Goal: Task Accomplishment & Management: Manage account settings

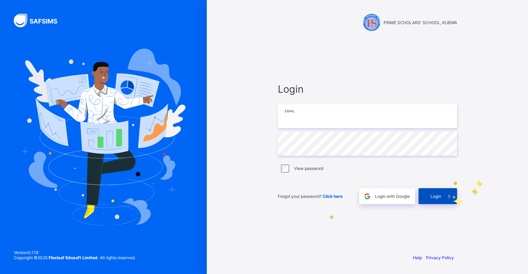
type input "**********"
click at [447, 198] on icon at bounding box center [449, 196] width 7 height 7
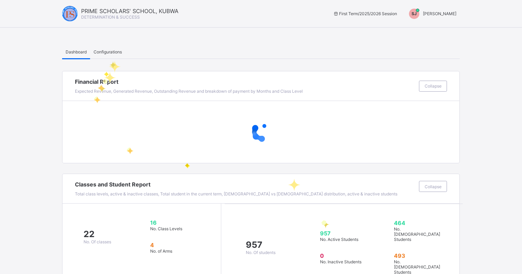
click at [110, 58] on div "Configurations" at bounding box center [107, 52] width 35 height 14
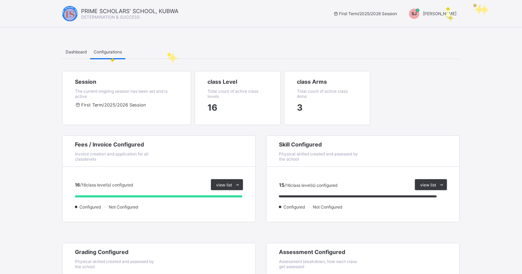
click at [446, 14] on span "[PERSON_NAME]" at bounding box center [439, 13] width 33 height 5
click at [426, 33] on li "Switch to Admin View" at bounding box center [430, 30] width 58 height 14
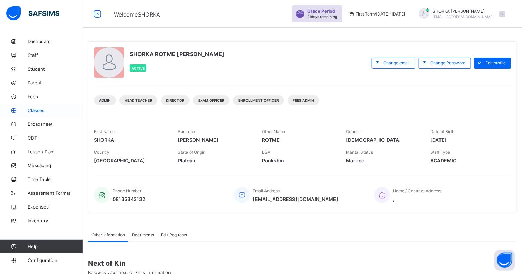
click at [44, 110] on span "Classes" at bounding box center [55, 111] width 55 height 6
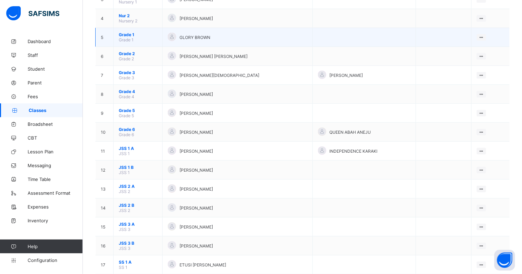
scroll to position [129, 0]
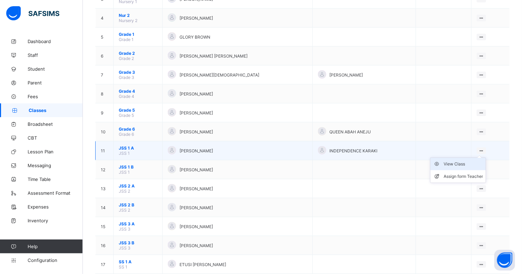
click at [465, 161] on div "View Class" at bounding box center [462, 164] width 39 height 7
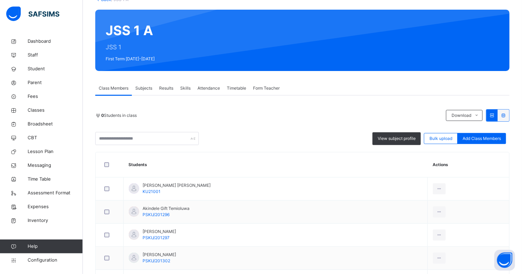
scroll to position [129, 0]
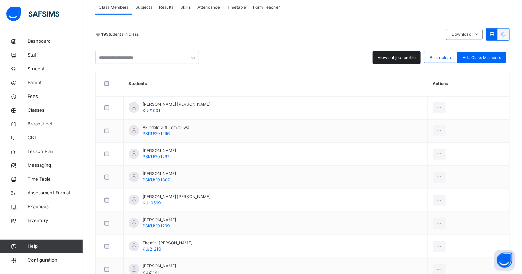
click at [406, 63] on div "View subject profile Bulk upload Add Class Members" at bounding box center [302, 57] width 414 height 13
click at [406, 60] on span "View subject profile" at bounding box center [396, 57] width 38 height 6
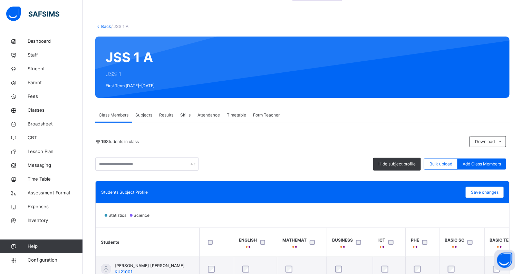
scroll to position [0, 0]
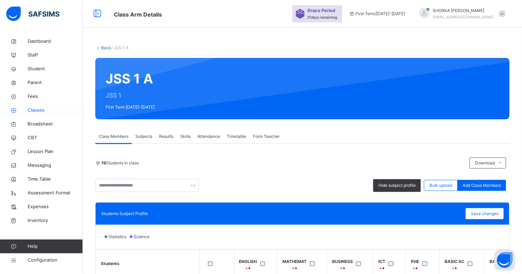
click at [44, 109] on span "Classes" at bounding box center [55, 110] width 55 height 7
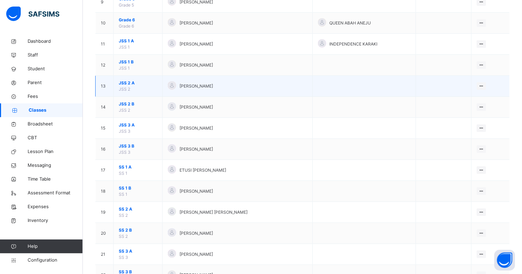
scroll to position [216, 0]
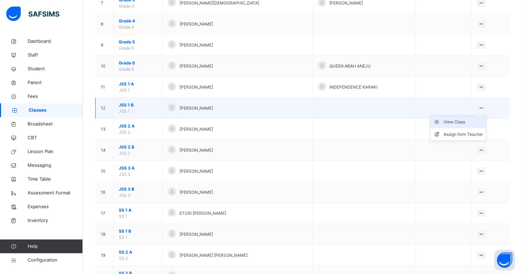
click at [463, 121] on div "View Class" at bounding box center [462, 122] width 39 height 7
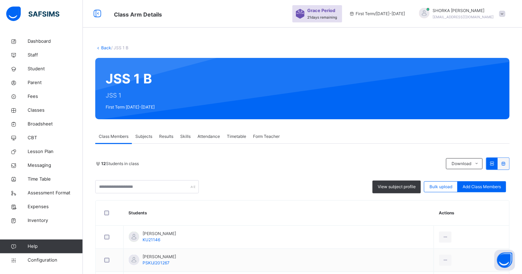
click at [387, 183] on div "View subject profile" at bounding box center [396, 187] width 48 height 13
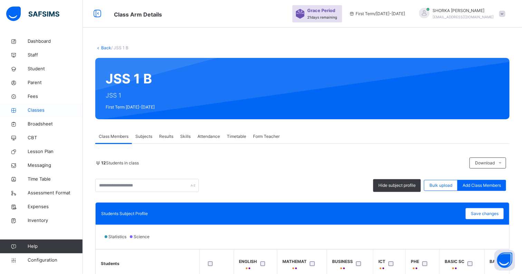
click at [32, 110] on span "Classes" at bounding box center [55, 110] width 55 height 7
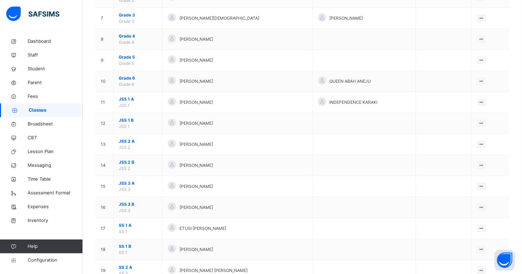
scroll to position [216, 0]
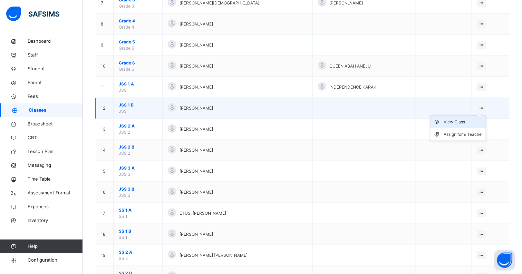
click at [464, 121] on div "View Class" at bounding box center [462, 122] width 39 height 7
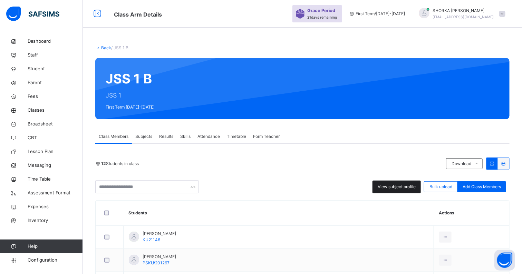
click at [398, 192] on div "View subject profile" at bounding box center [396, 187] width 48 height 13
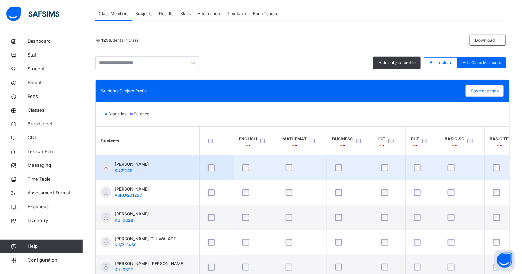
scroll to position [168, 0]
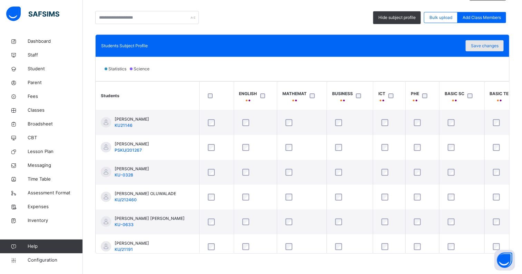
click at [493, 46] on span "Save changes" at bounding box center [484, 46] width 28 height 6
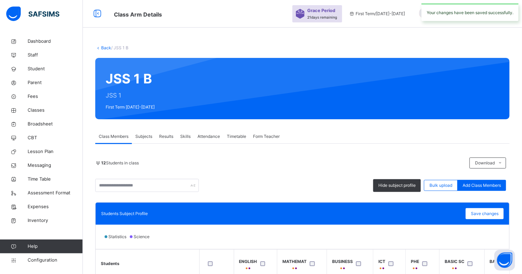
scroll to position [0, 0]
click at [37, 107] on span "Classes" at bounding box center [55, 110] width 55 height 7
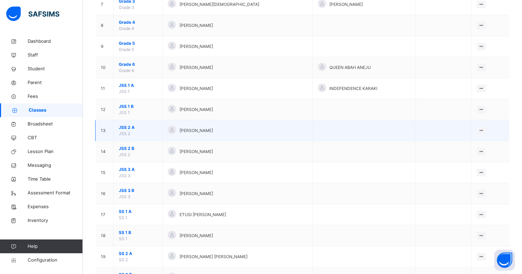
scroll to position [216, 0]
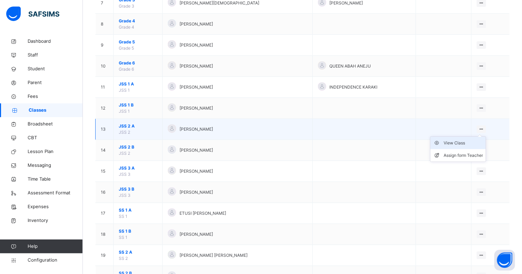
click at [465, 142] on div "View Class" at bounding box center [462, 143] width 39 height 7
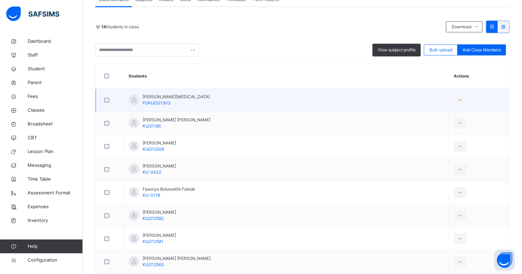
scroll to position [129, 0]
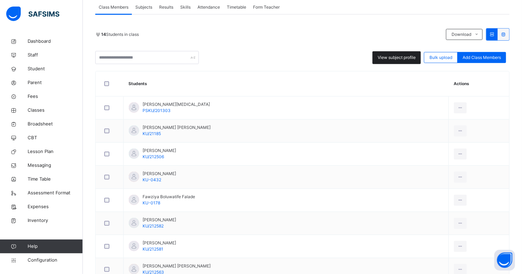
click at [406, 60] on span "View subject profile" at bounding box center [396, 57] width 38 height 6
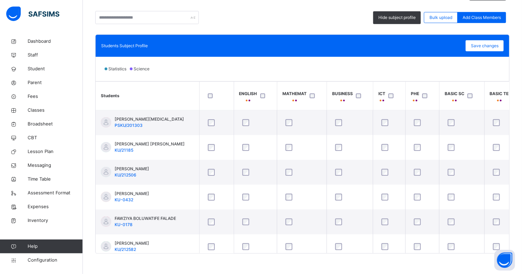
scroll to position [0, 0]
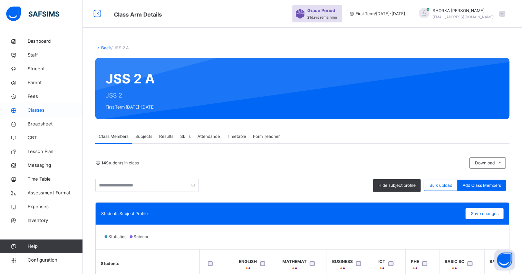
click at [51, 108] on span "Classes" at bounding box center [55, 110] width 55 height 7
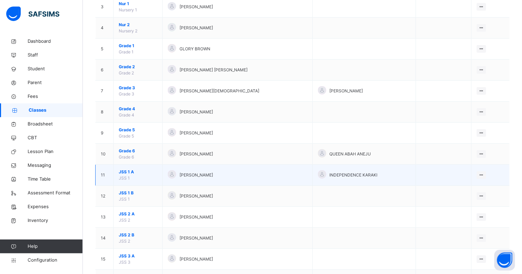
scroll to position [172, 0]
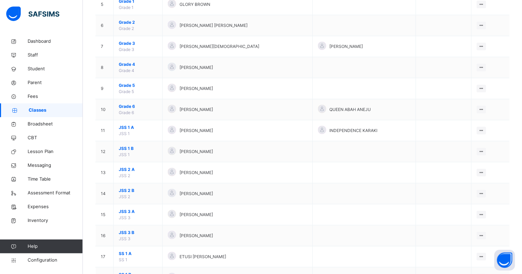
click at [0, 0] on div "View Class" at bounding box center [0, 0] width 0 height 0
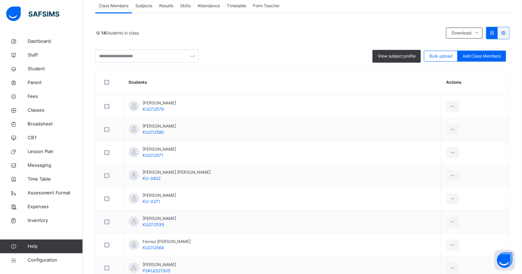
scroll to position [129, 0]
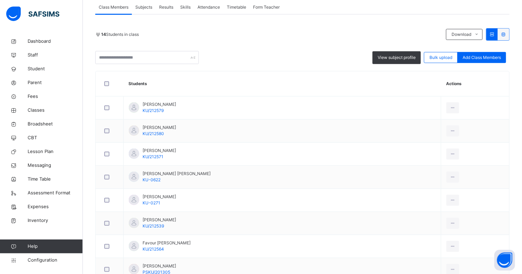
click at [149, 4] on div "Subjects" at bounding box center [144, 7] width 24 height 14
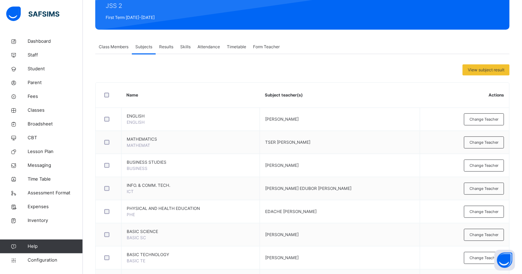
scroll to position [86, 0]
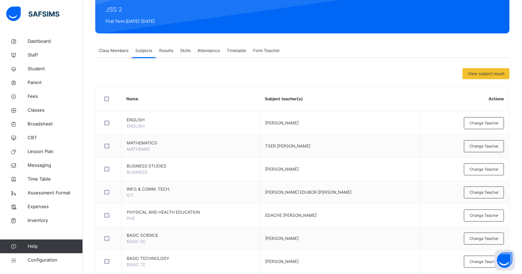
click at [121, 51] on span "Class Members" at bounding box center [114, 51] width 30 height 6
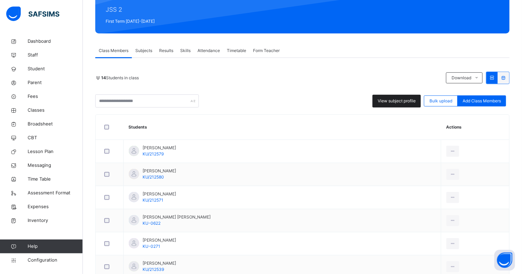
click at [409, 98] on span "View subject profile" at bounding box center [396, 101] width 38 height 6
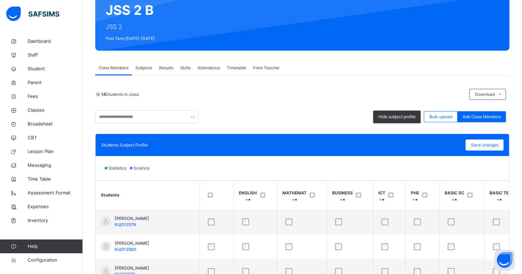
scroll to position [0, 0]
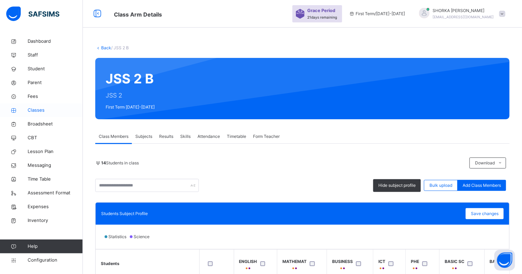
click at [40, 112] on span "Classes" at bounding box center [55, 110] width 55 height 7
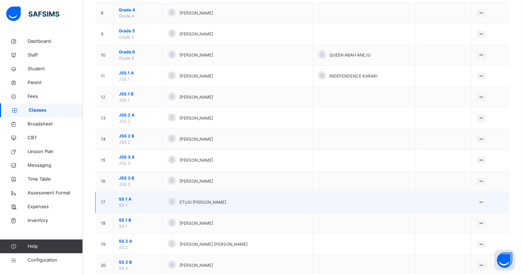
scroll to position [259, 0]
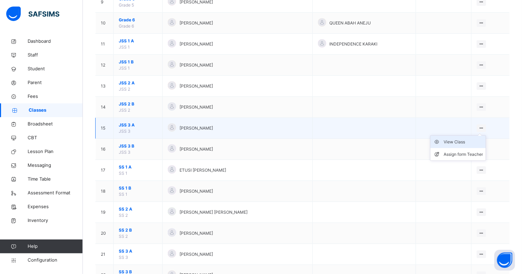
click at [464, 142] on div "View Class" at bounding box center [462, 142] width 39 height 7
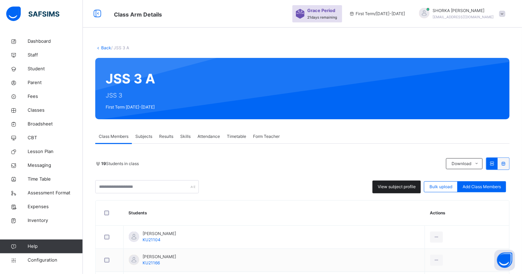
click at [403, 186] on span "View subject profile" at bounding box center [396, 187] width 38 height 6
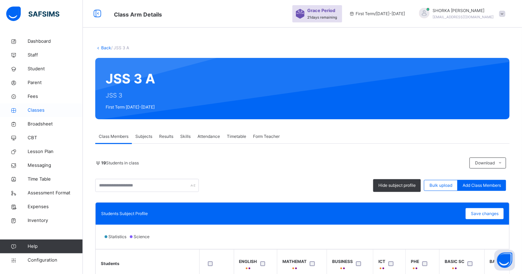
click at [36, 106] on link "Classes" at bounding box center [41, 110] width 83 height 14
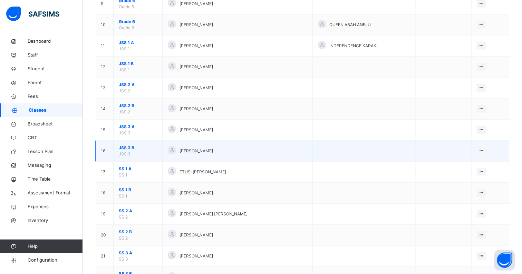
scroll to position [259, 0]
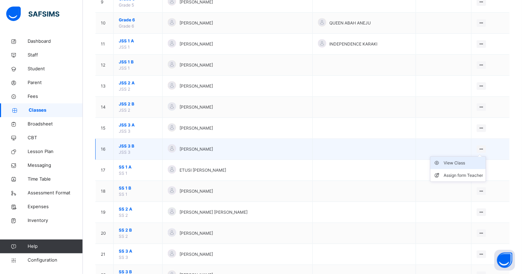
click at [459, 162] on div "View Class" at bounding box center [462, 163] width 39 height 7
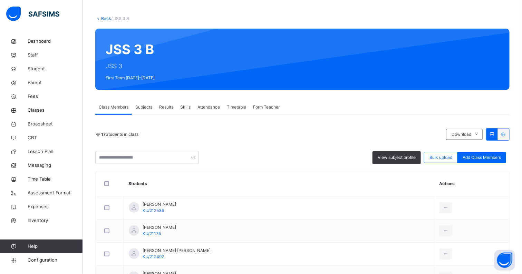
scroll to position [86, 0]
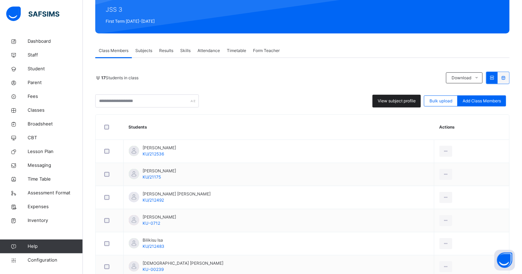
click at [417, 105] on div "View subject profile" at bounding box center [396, 101] width 48 height 13
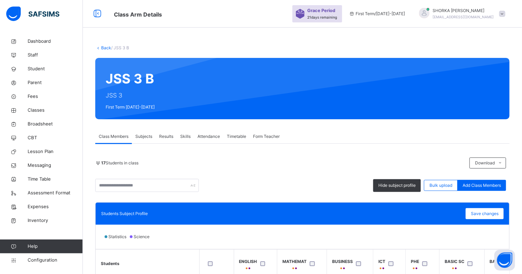
scroll to position [0, 0]
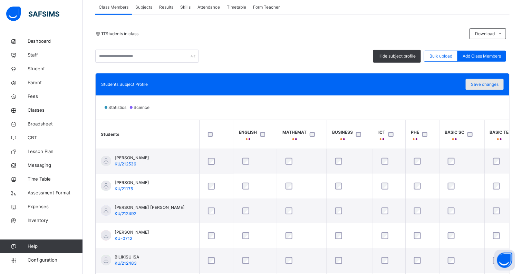
click at [478, 83] on span "Save changes" at bounding box center [484, 84] width 28 height 6
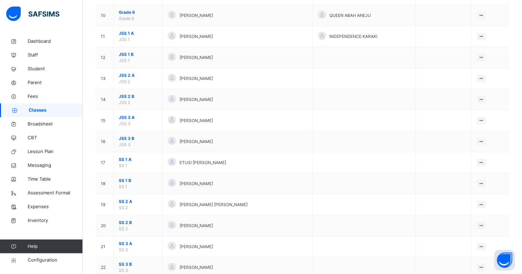
scroll to position [286, 0]
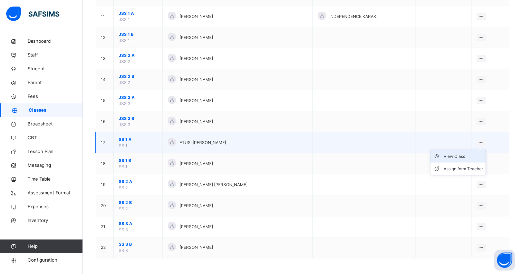
click at [468, 155] on div "View Class" at bounding box center [462, 156] width 39 height 7
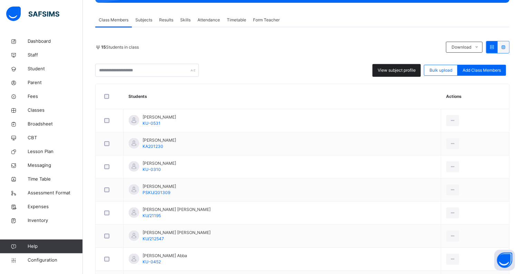
scroll to position [129, 0]
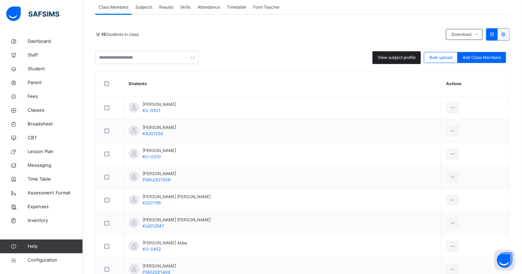
click at [393, 54] on span "View subject profile" at bounding box center [396, 57] width 38 height 6
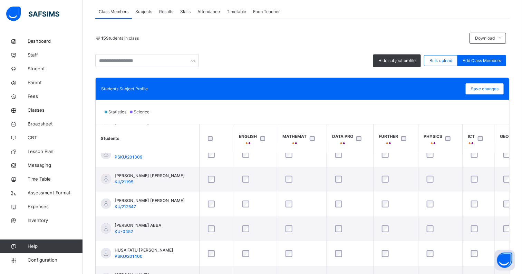
scroll to position [82, 0]
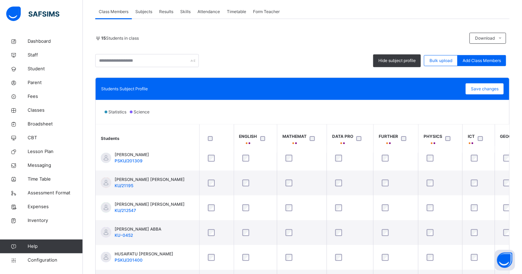
click at [211, 141] on div at bounding box center [217, 139] width 24 height 14
click at [489, 89] on span "Save changes" at bounding box center [484, 89] width 28 height 6
